Goal: Use online tool/utility: Utilize a website feature to perform a specific function

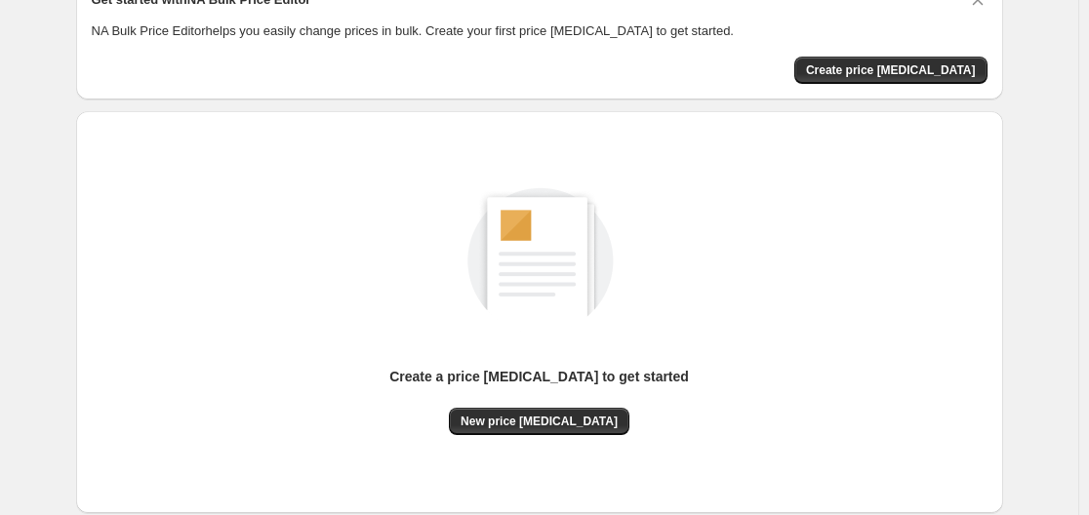
scroll to position [195, 0]
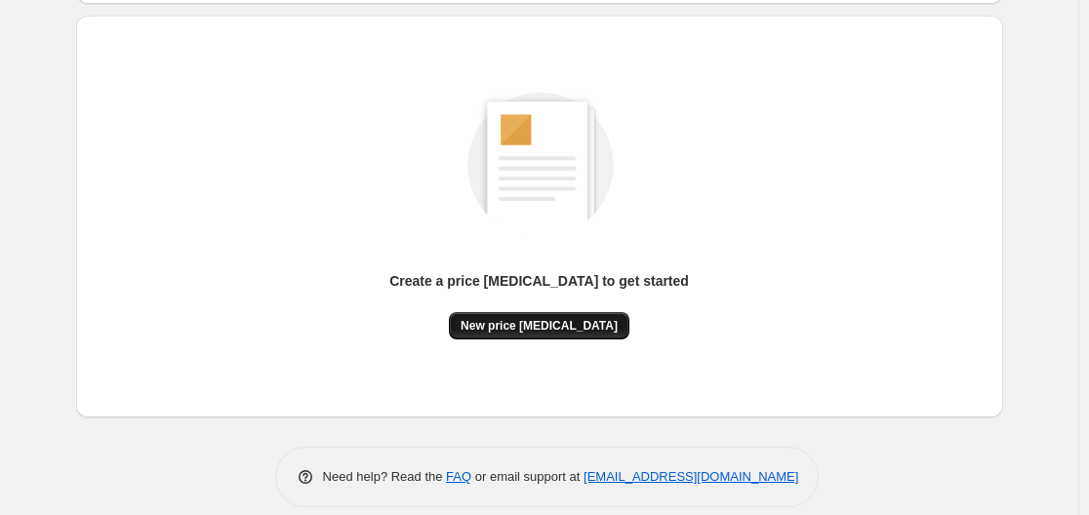
click at [558, 331] on span "New price [MEDICAL_DATA]" at bounding box center [538, 326] width 157 height 16
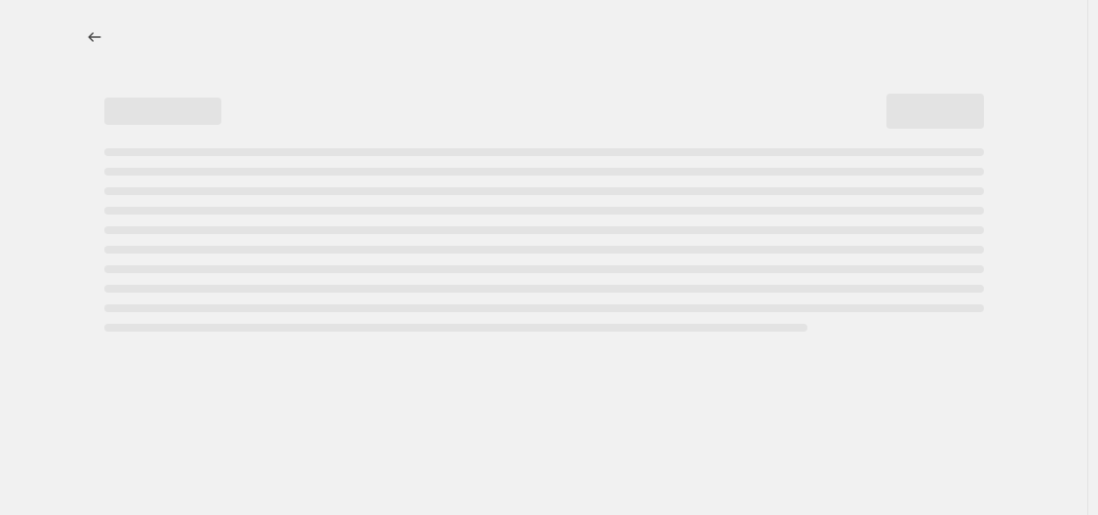
select select "percentage"
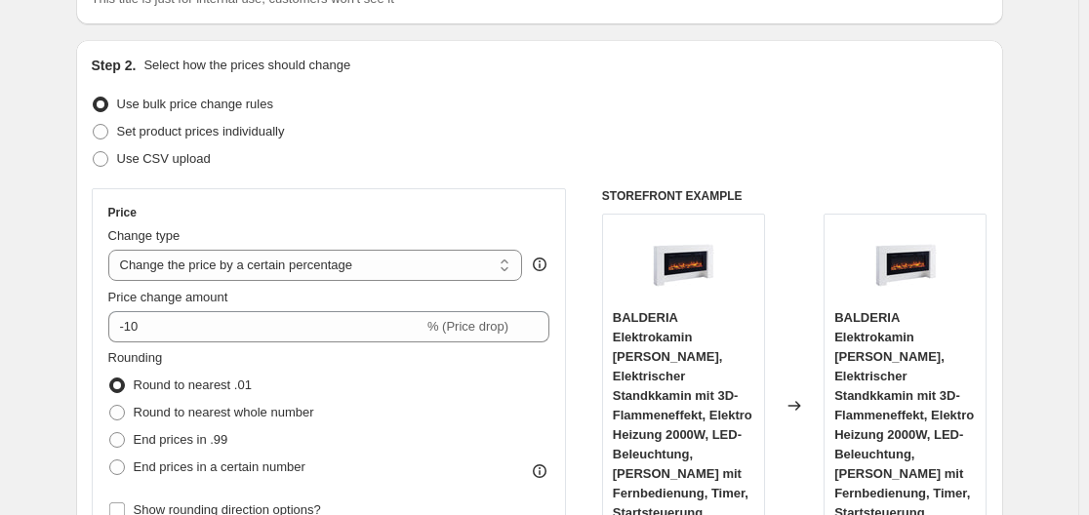
scroll to position [195, 0]
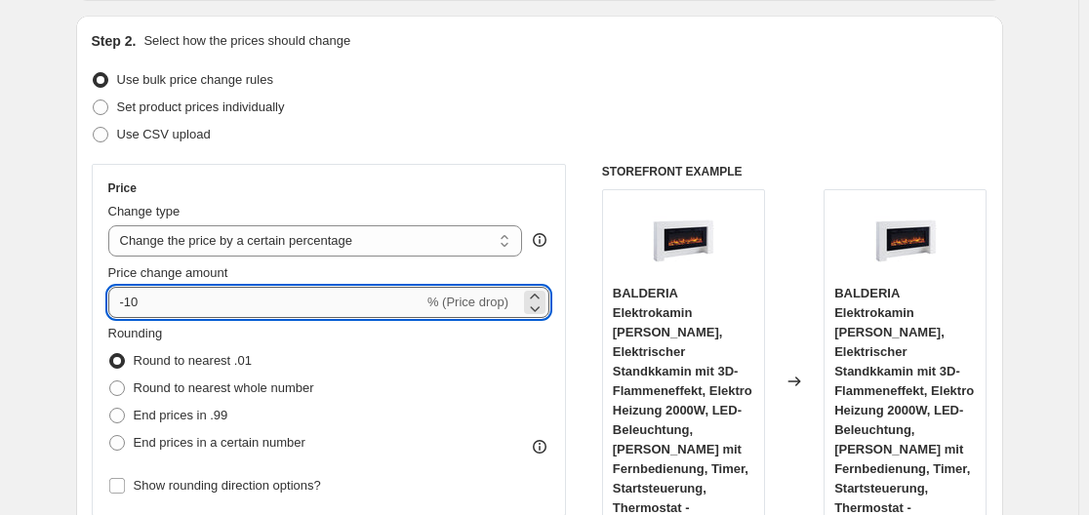
drag, startPoint x: 277, startPoint y: 292, endPoint x: 289, endPoint y: 314, distance: 25.3
click at [277, 293] on input "-10" at bounding box center [265, 302] width 315 height 31
type input "-1"
type input "-35"
click at [85, 203] on div "Step 2. Select how the prices should change Use bulk price change rules Set pro…" at bounding box center [539, 358] width 927 height 685
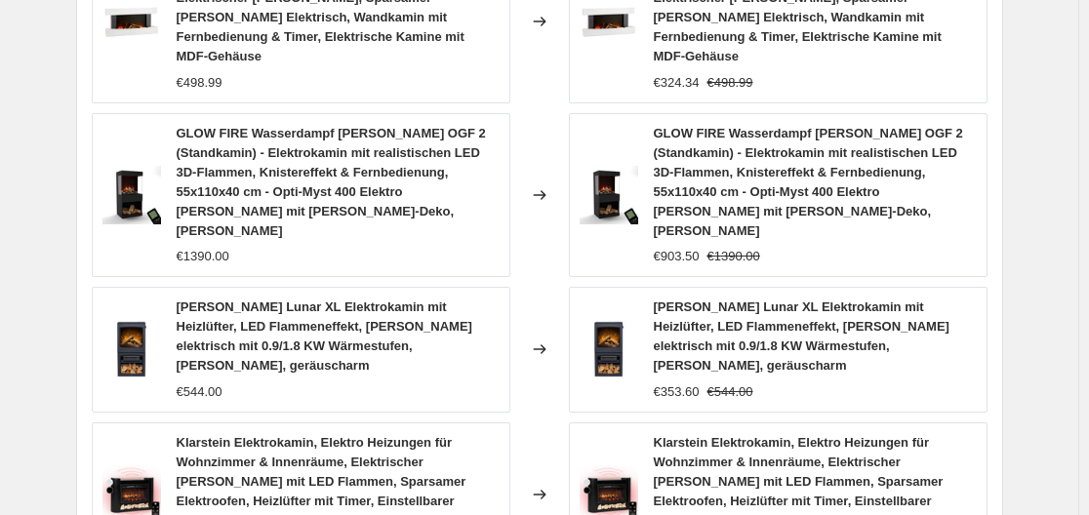
scroll to position [1662, 0]
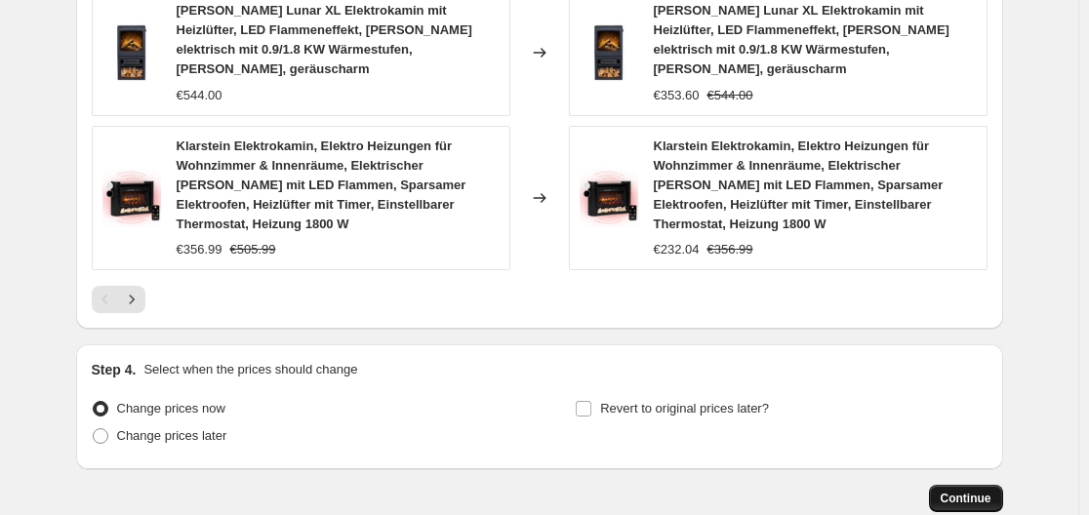
click at [987, 485] on button "Continue" at bounding box center [966, 498] width 74 height 27
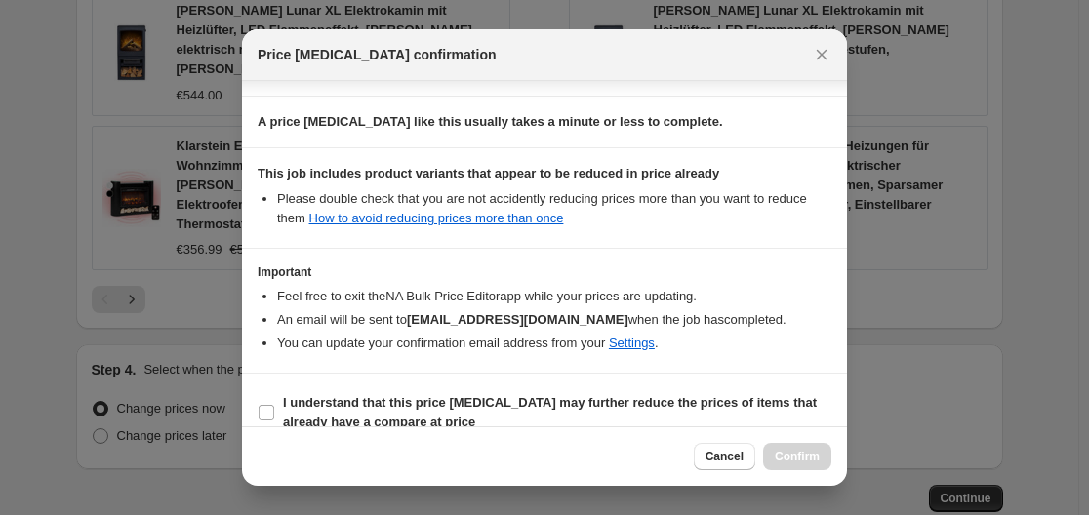
scroll to position [306, 0]
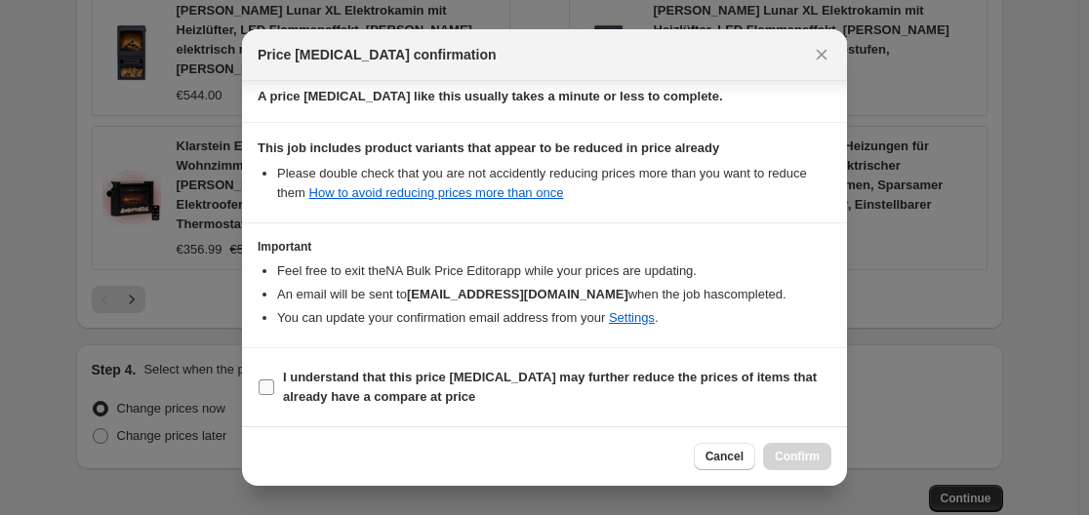
drag, startPoint x: 262, startPoint y: 377, endPoint x: 333, endPoint y: 378, distance: 70.2
click at [262, 378] on span ":r20:" at bounding box center [267, 387] width 18 height 18
click at [275, 392] on label "I understand that this price [MEDICAL_DATA] may further reduce the prices of it…" at bounding box center [545, 387] width 574 height 47
click at [274, 392] on input "I understand that this price [MEDICAL_DATA] may further reduce the prices of it…" at bounding box center [266, 387] width 16 height 16
checkbox input "true"
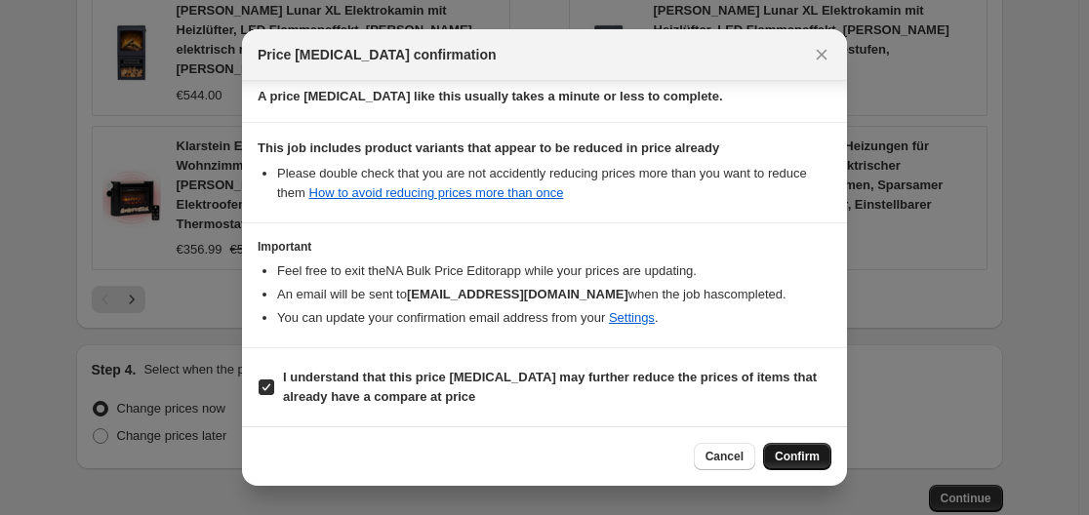
click at [791, 457] on span "Confirm" at bounding box center [796, 457] width 45 height 16
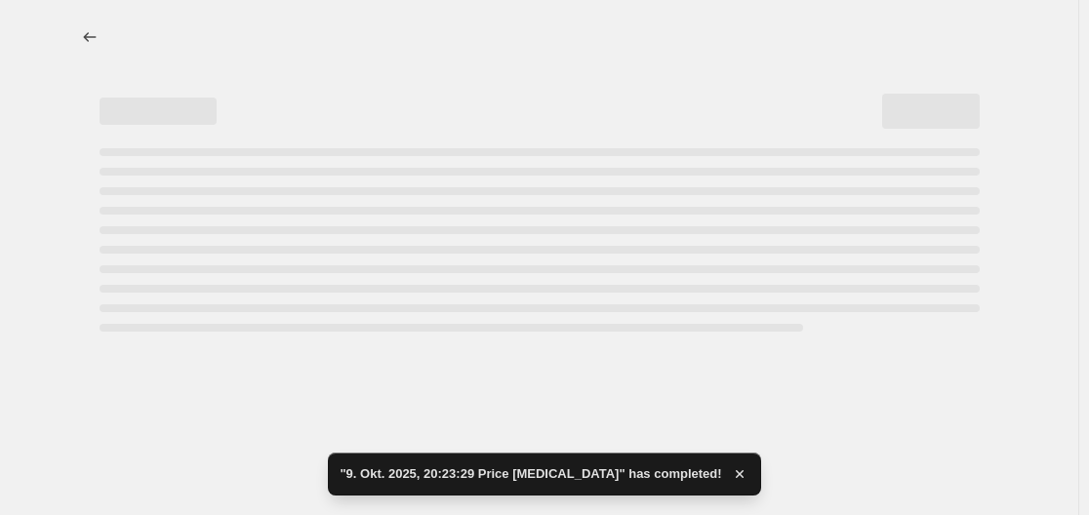
select select "percentage"
